Goal: Information Seeking & Learning: Learn about a topic

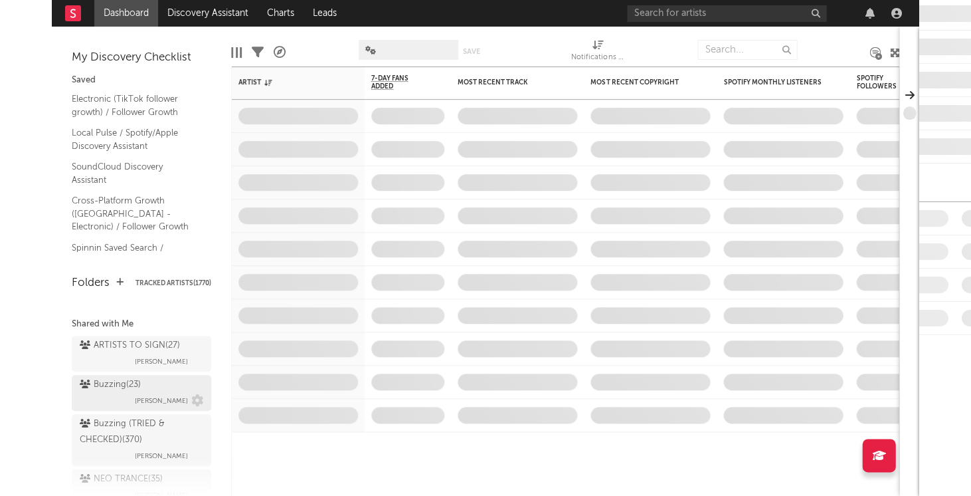
scroll to position [145, 0]
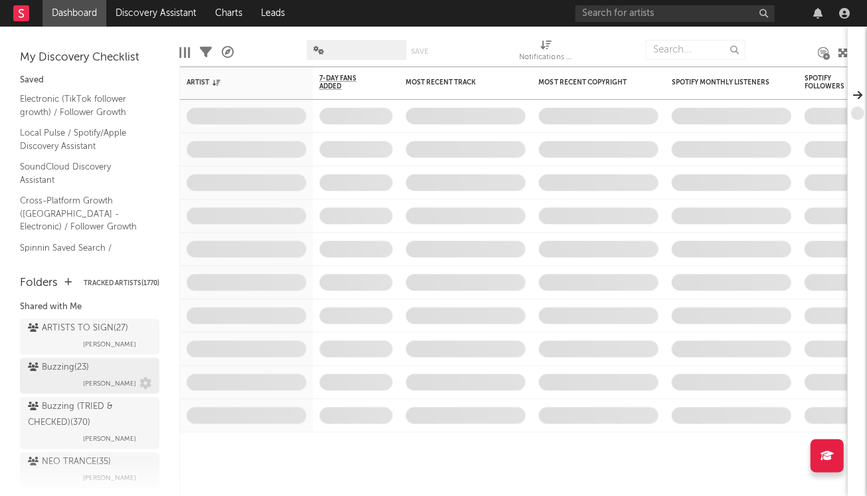
click at [98, 375] on span "[PERSON_NAME]" at bounding box center [109, 383] width 53 height 16
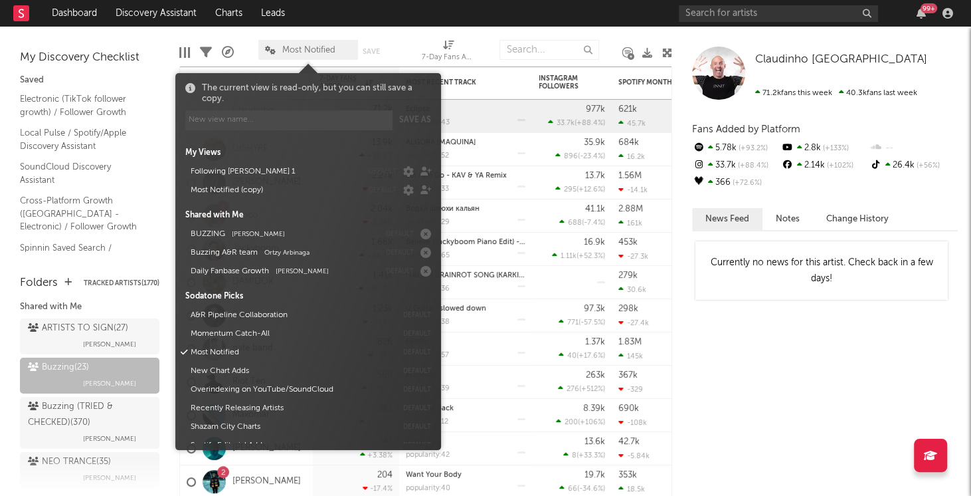
click at [270, 46] on icon at bounding box center [270, 50] width 11 height 9
click at [290, 236] on button "BUZZING Jorn Heringa" at bounding box center [282, 234] width 193 height 19
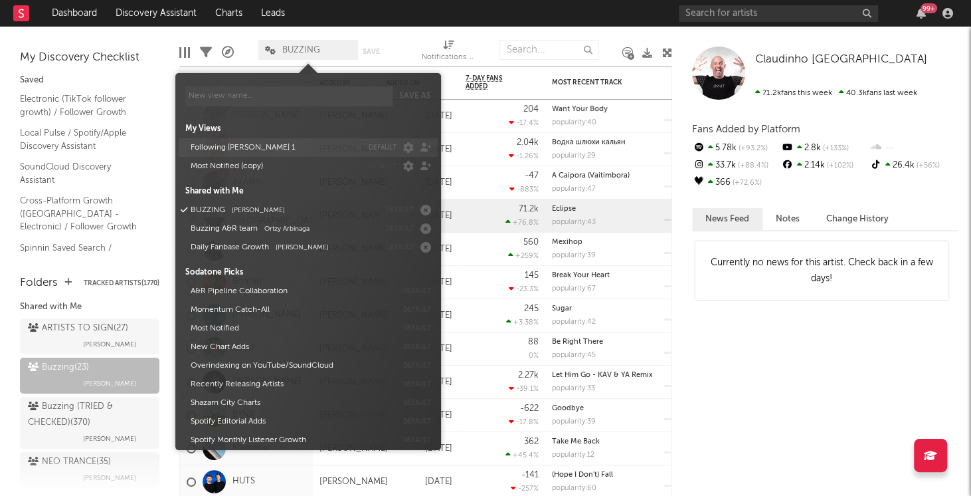
click at [251, 147] on button "Following [PERSON_NAME] 1" at bounding box center [274, 147] width 176 height 19
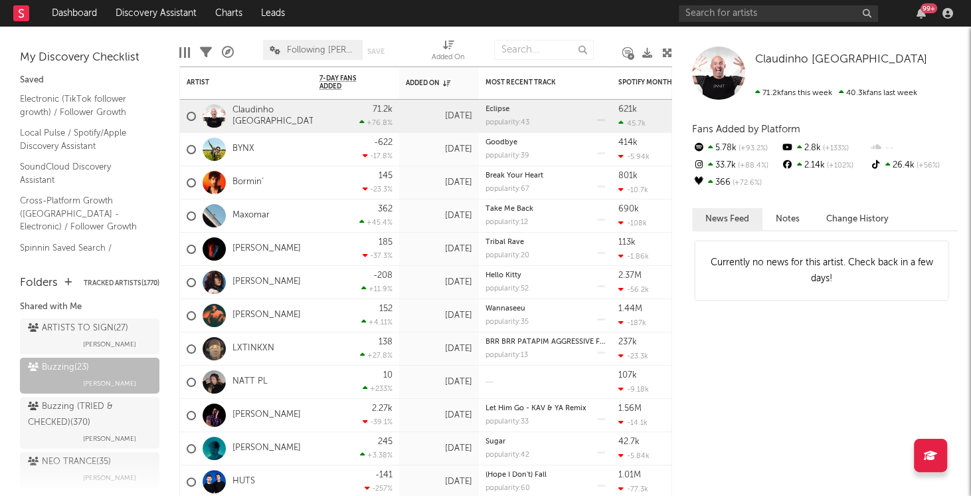
click at [778, 385] on div "Currently no news for this artist. Check back in a few days!" at bounding box center [825, 367] width 266 height 258
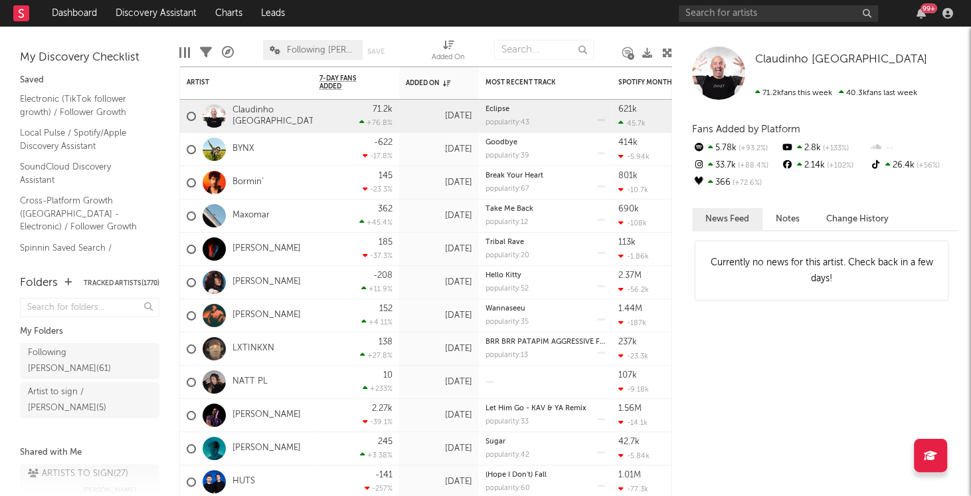
click at [181, 52] on div at bounding box center [184, 52] width 11 height 11
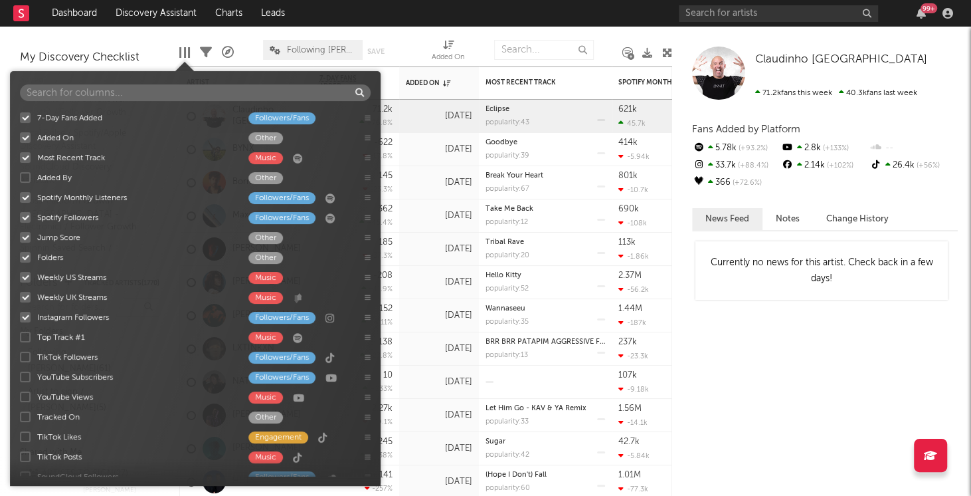
click at [23, 174] on div "7-Day Fans Added Followers/Fans Added On Other Most Recent Track Music Added By…" at bounding box center [195, 292] width 371 height 368
click at [25, 179] on div "7-Day Fans Added Followers/Fans Added On Other Most Recent Track Music Added By…" at bounding box center [195, 292] width 371 height 368
click at [27, 179] on div at bounding box center [25, 177] width 11 height 11
click at [20, 179] on input "Added By Other" at bounding box center [20, 177] width 0 height 13
click at [27, 179] on div at bounding box center [25, 177] width 11 height 11
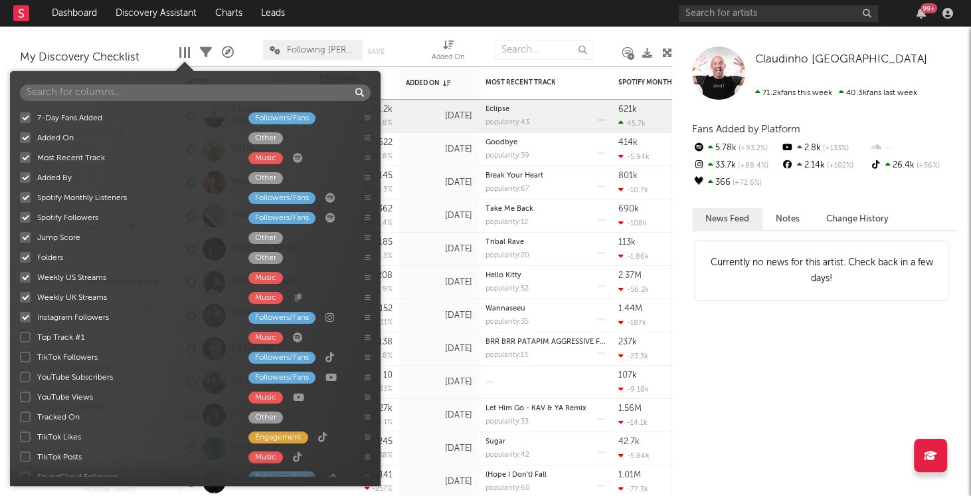
click at [20, 179] on input "Added By Other" at bounding box center [20, 177] width 0 height 13
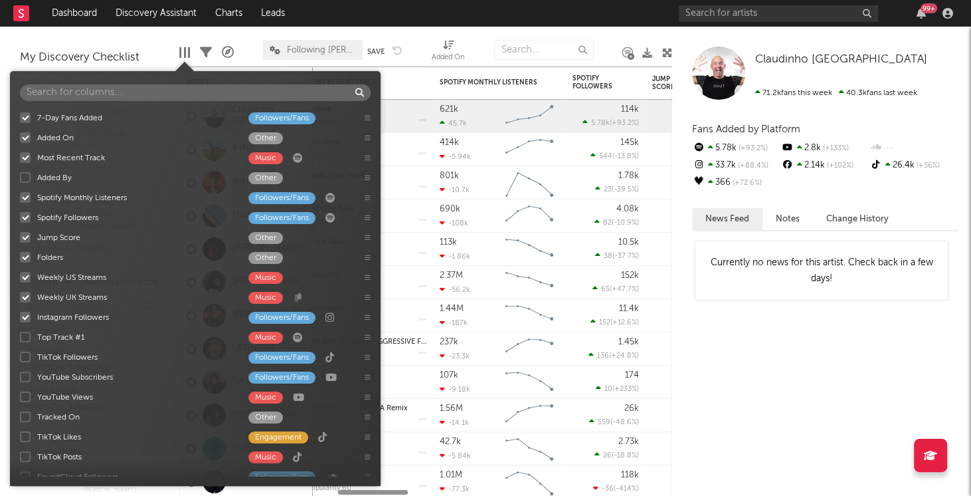
click at [27, 179] on div at bounding box center [25, 177] width 11 height 11
click at [20, 179] on input "Added By Other" at bounding box center [20, 177] width 0 height 13
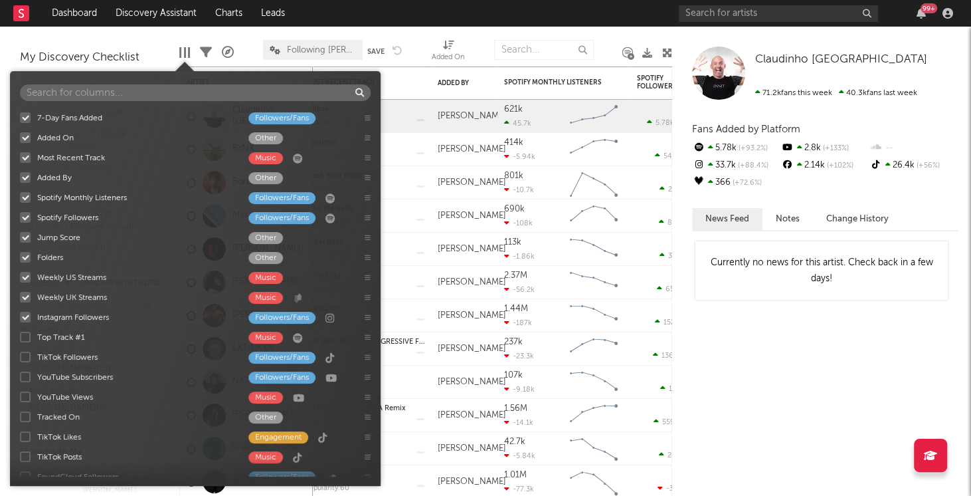
click at [842, 397] on div "Currently no news for this artist. Check back in a few days!" at bounding box center [825, 367] width 266 height 258
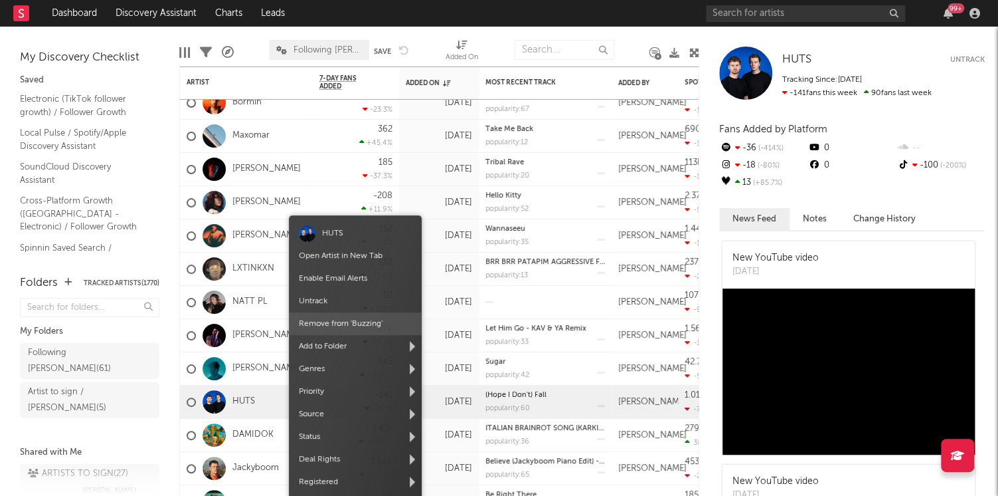
drag, startPoint x: 349, startPoint y: 323, endPoint x: 602, endPoint y: 240, distance: 265.7
click at [349, 323] on span "Remove from ' Buzzing '" at bounding box center [355, 323] width 133 height 23
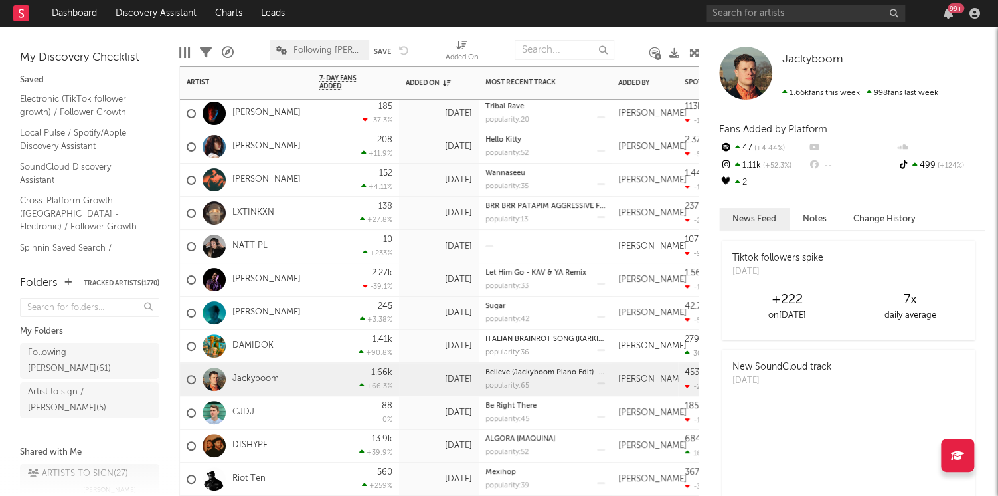
click at [294, 377] on div "Jackyboom" at bounding box center [246, 379] width 133 height 33
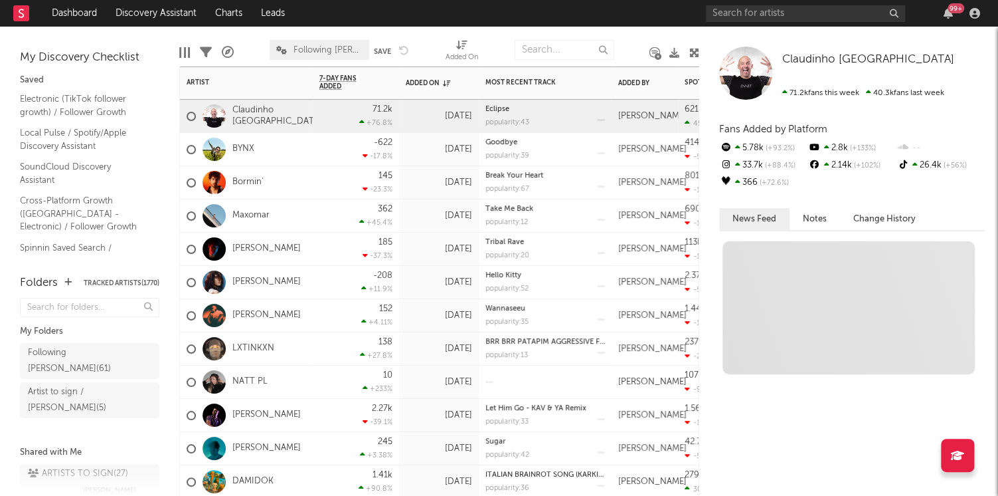
click at [323, 114] on div "71.2k +76.8 %" at bounding box center [355, 116] width 73 height 33
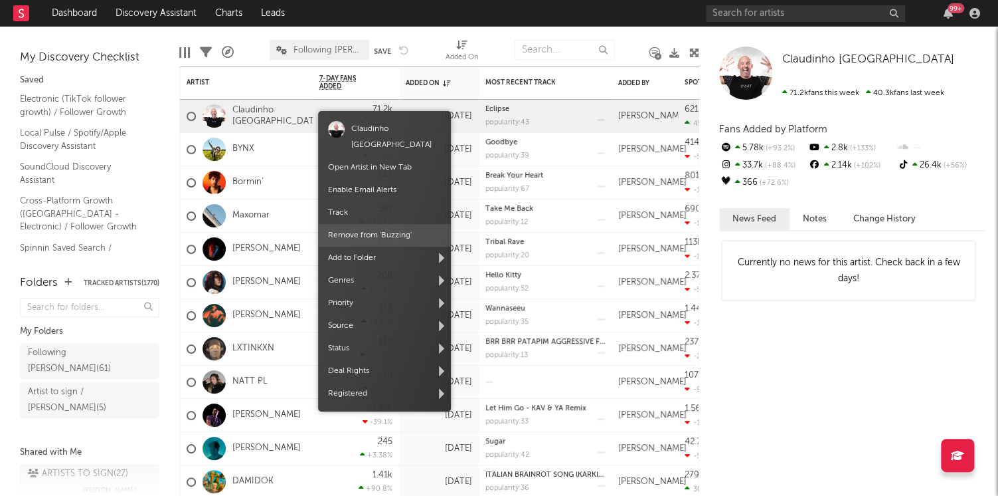
click at [379, 224] on span "Remove from ' Buzzing '" at bounding box center [384, 235] width 133 height 23
